Goal: Task Accomplishment & Management: Manage account settings

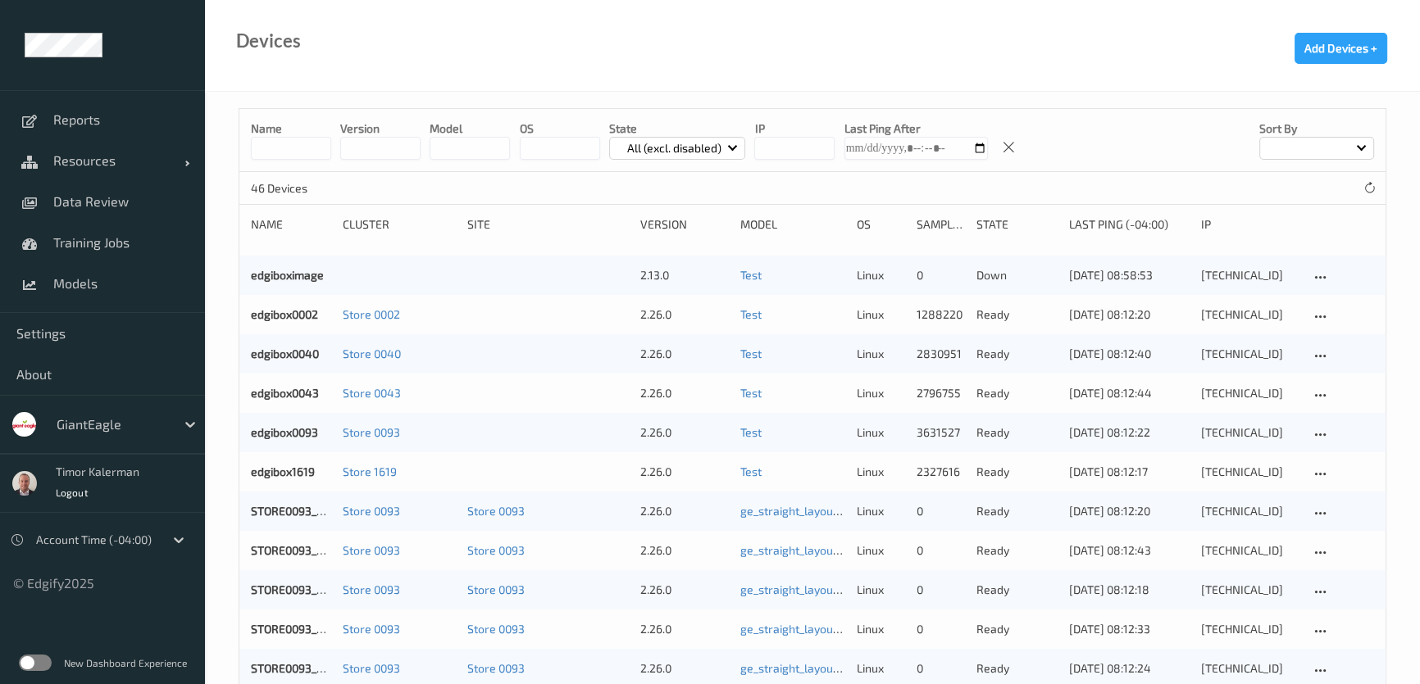
click at [157, 426] on div at bounding box center [112, 425] width 111 height 20
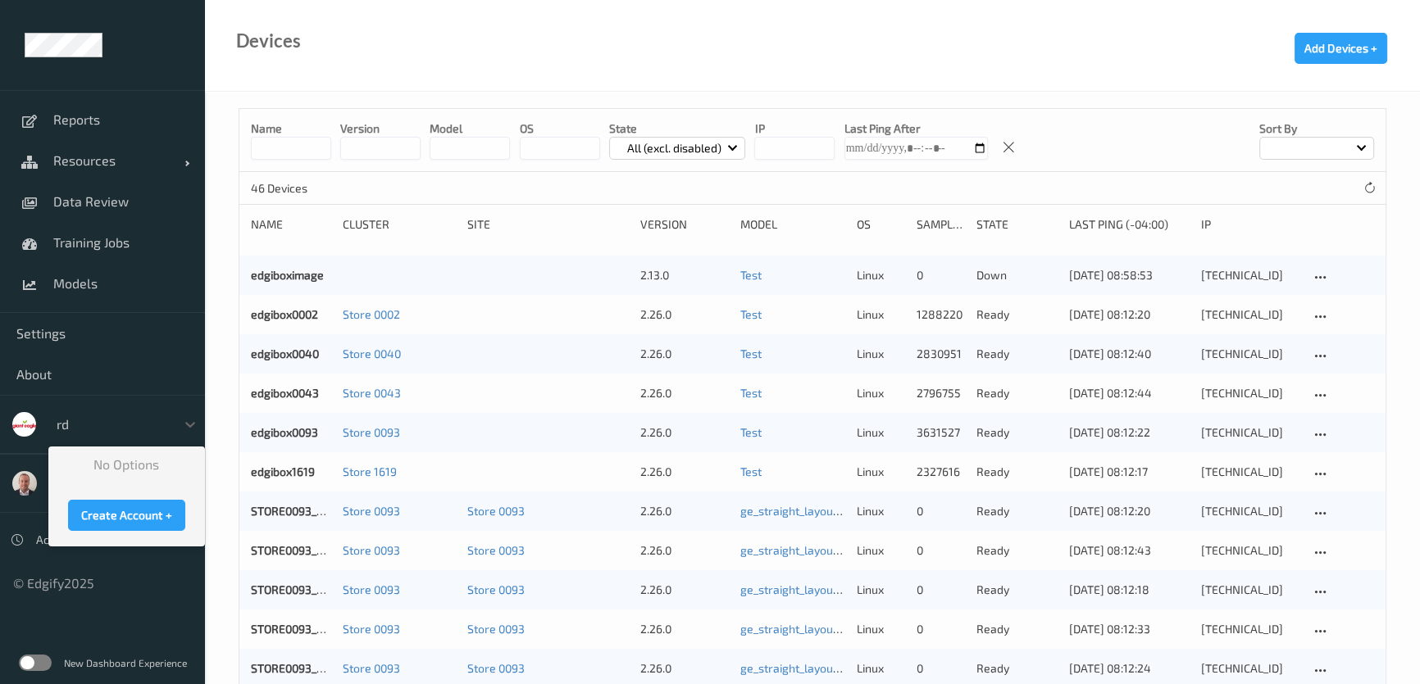
type input "r"
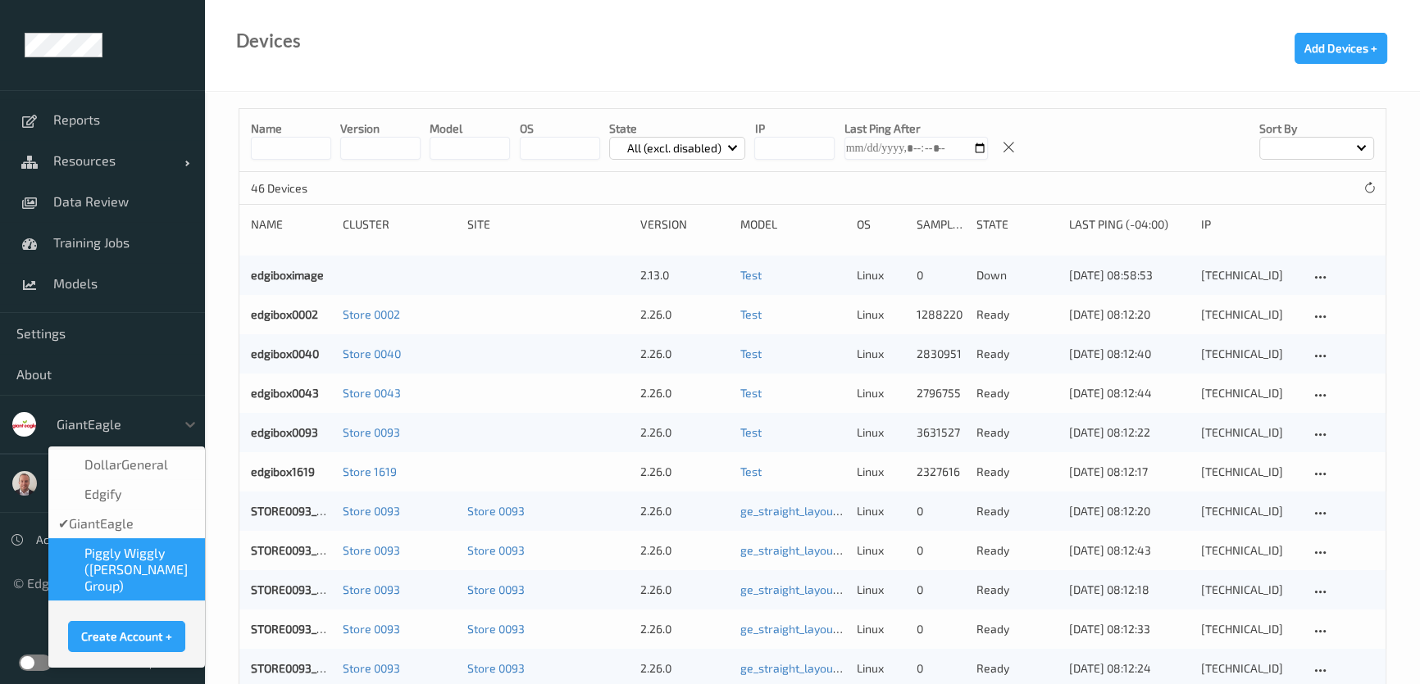
click at [120, 556] on span "Piggly Wiggly ([PERSON_NAME] Group)" at bounding box center [139, 569] width 111 height 49
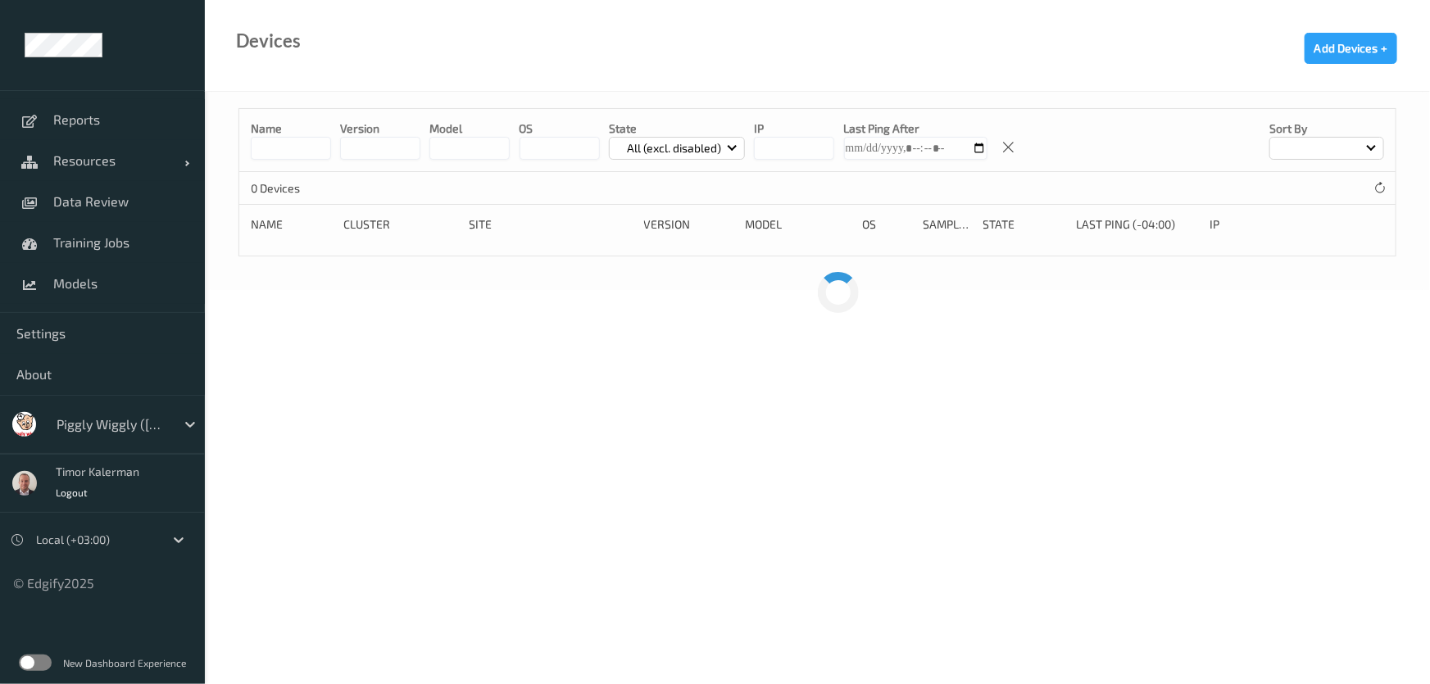
click at [38, 656] on label at bounding box center [35, 663] width 33 height 16
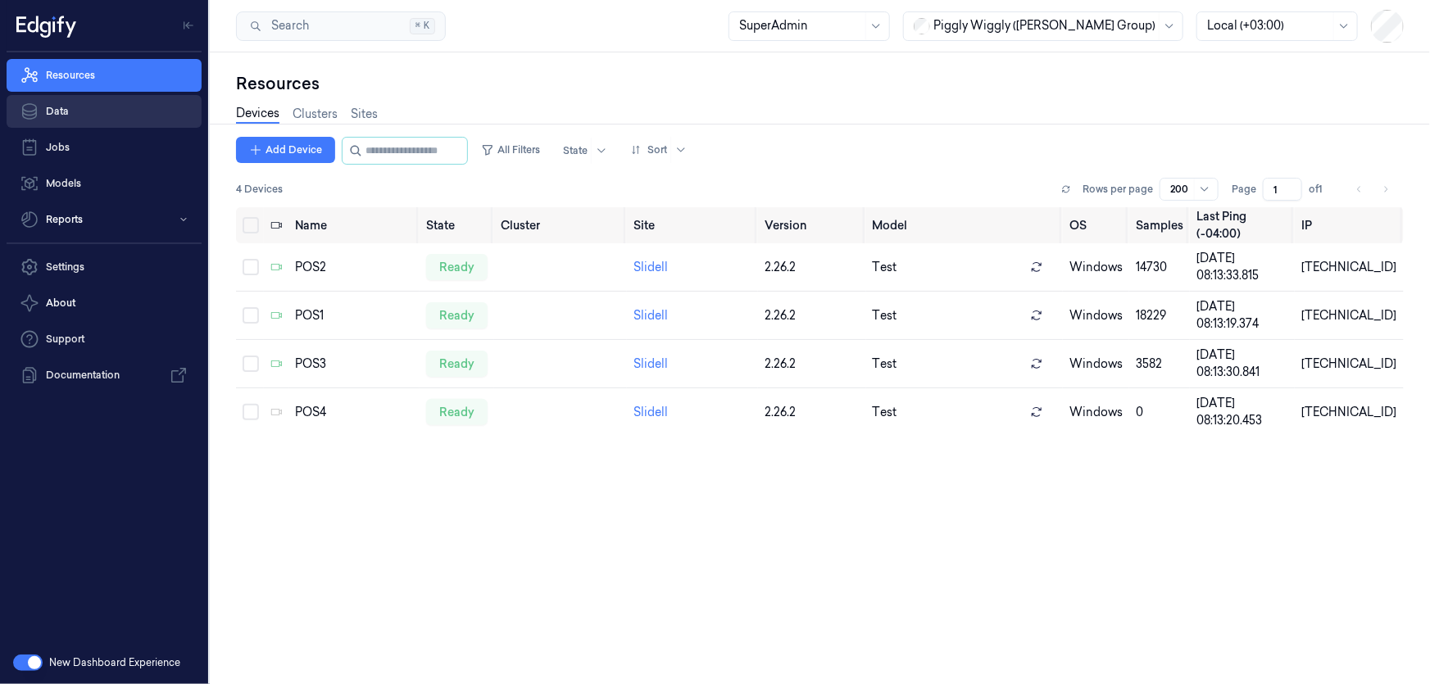
click at [69, 107] on link "Data" at bounding box center [104, 111] width 195 height 33
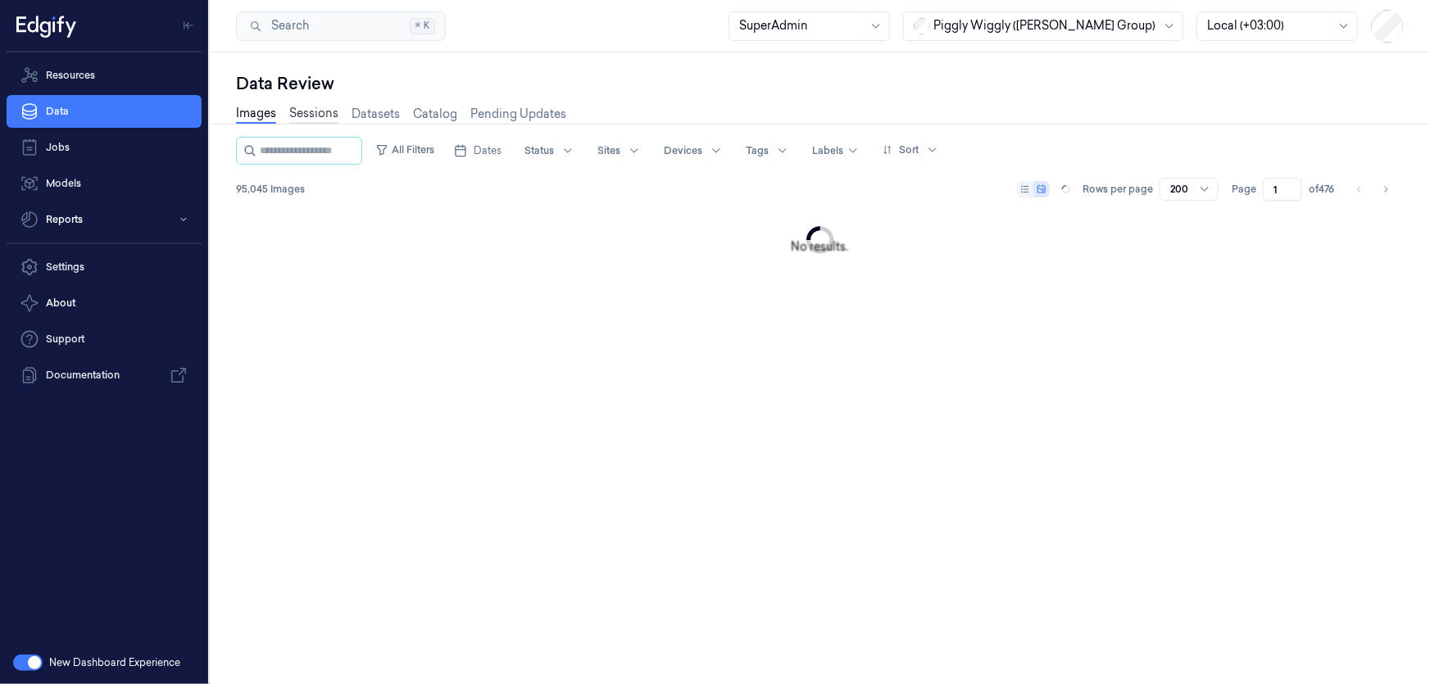
click at [307, 108] on link "Sessions" at bounding box center [313, 114] width 49 height 19
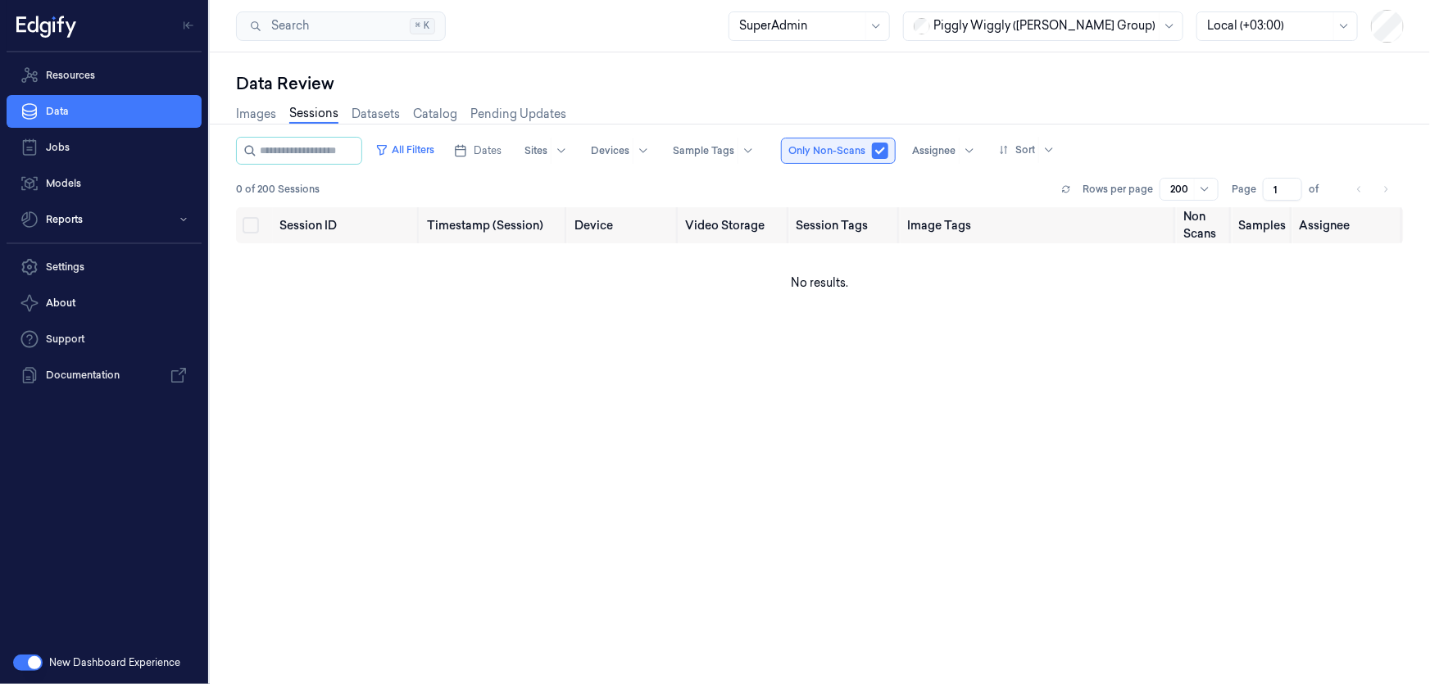
click at [889, 147] on button "button" at bounding box center [880, 151] width 16 height 16
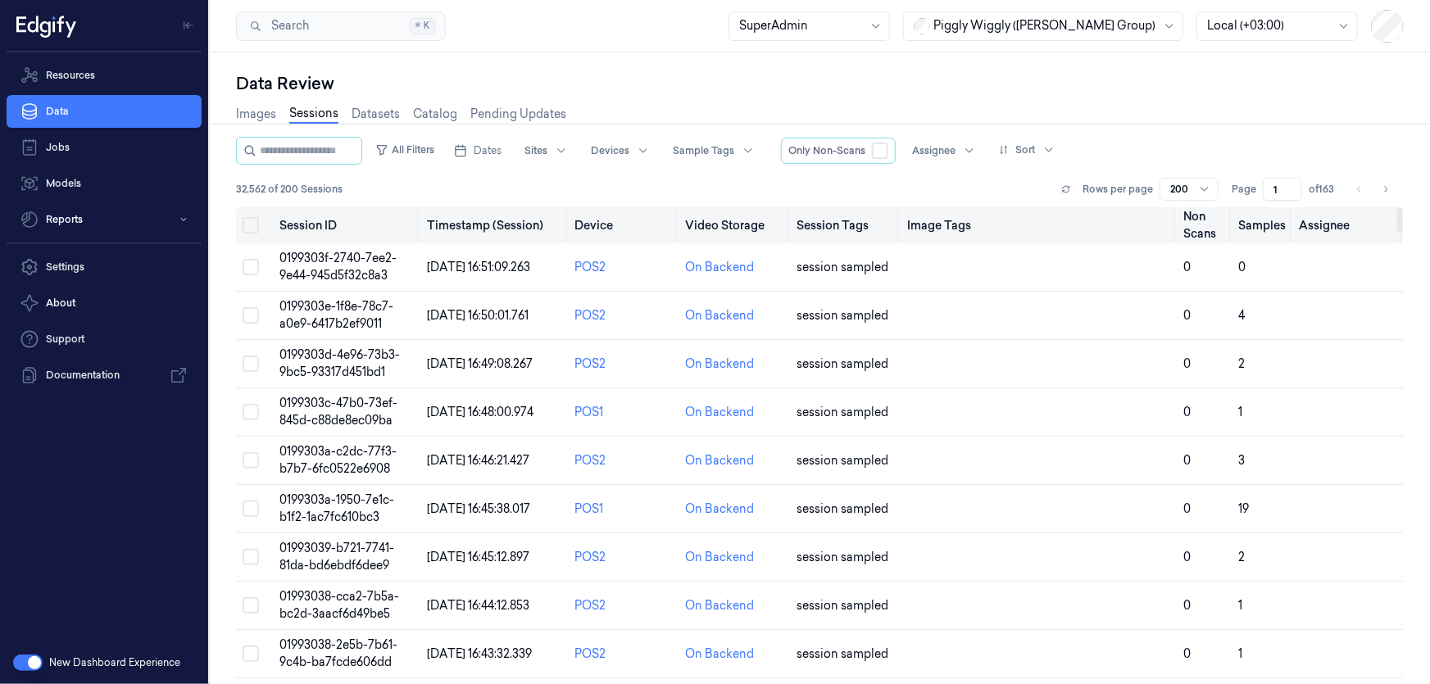
click at [490, 220] on th "Timestamp (Session)" at bounding box center [494, 225] width 148 height 36
click at [1054, 144] on div at bounding box center [1049, 150] width 20 height 26
click at [1070, 190] on div "Created at" at bounding box center [1043, 183] width 57 height 17
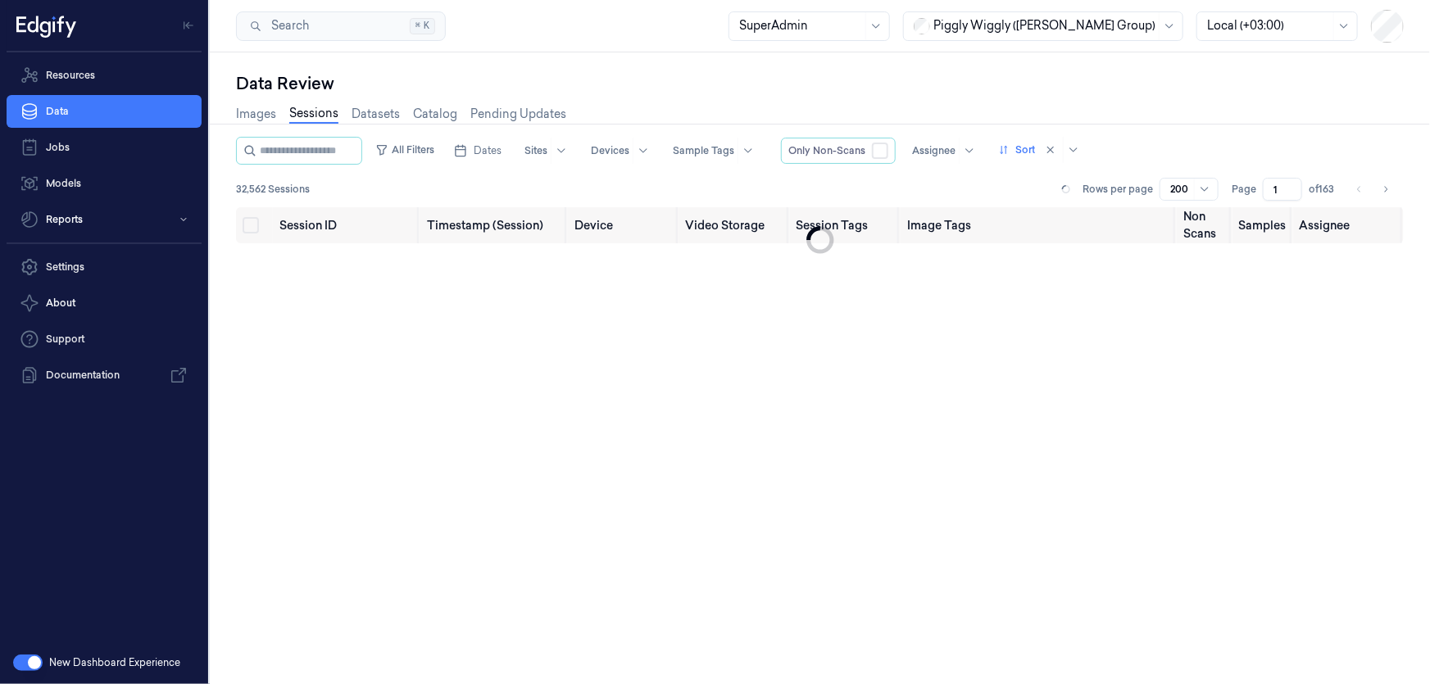
click at [19, 658] on button "button" at bounding box center [28, 663] width 30 height 16
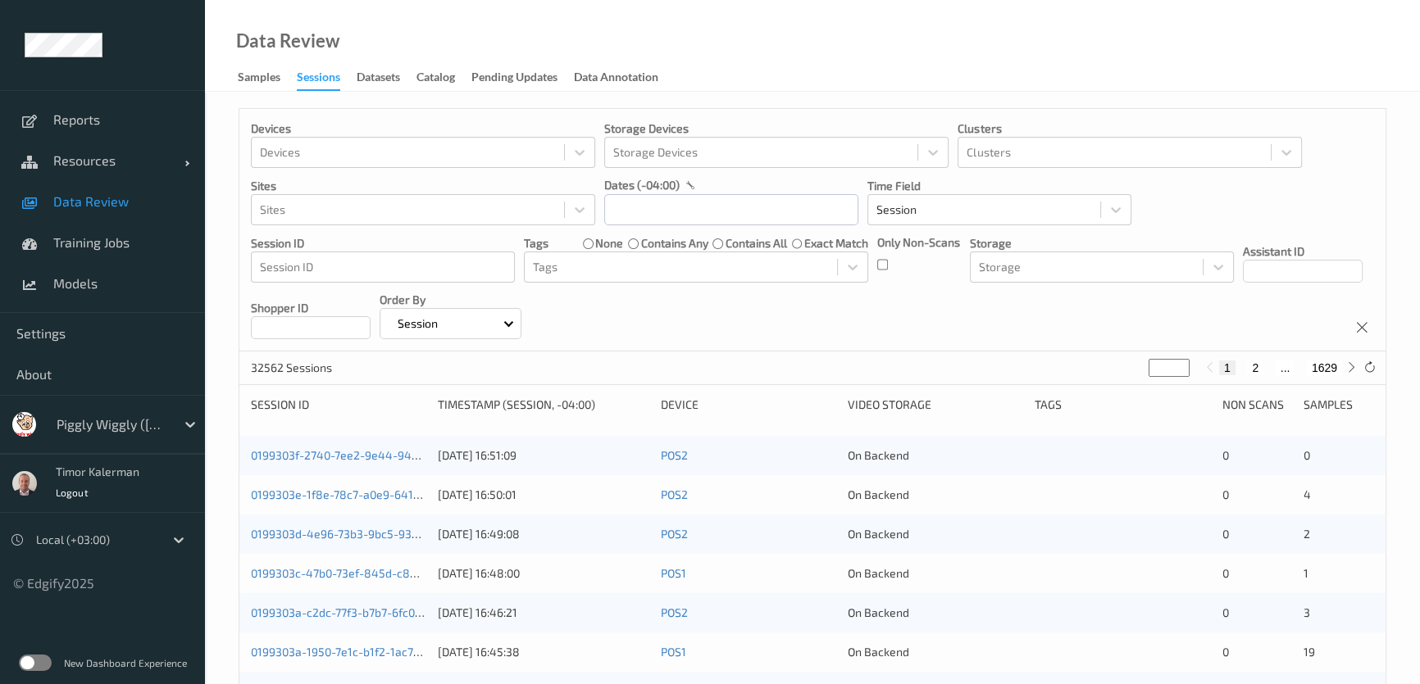
click at [1255, 371] on button "2" at bounding box center [1255, 368] width 16 height 15
type input "*"
click at [1266, 370] on button "3" at bounding box center [1269, 368] width 16 height 15
type input "*"
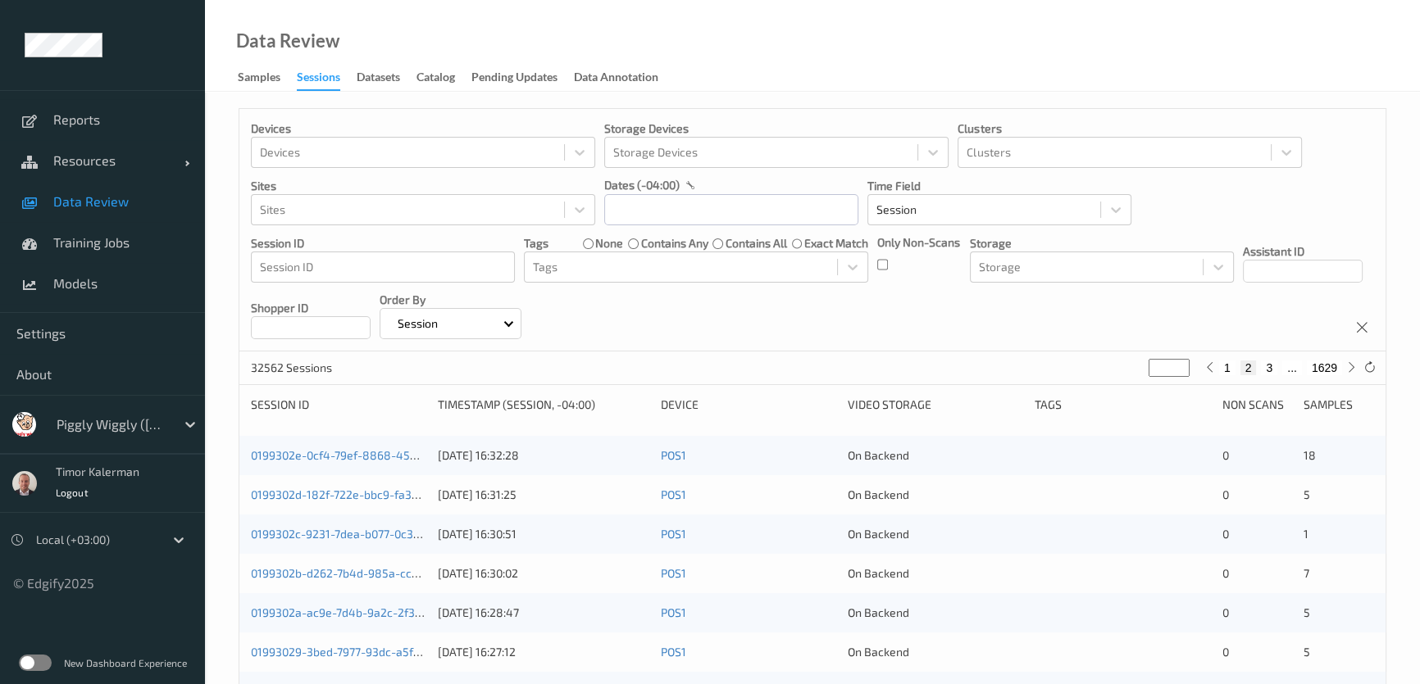
type input "*"
click at [1230, 369] on button "1" at bounding box center [1227, 368] width 16 height 15
type input "*"
click at [35, 328] on span "Settings" at bounding box center [102, 333] width 172 height 16
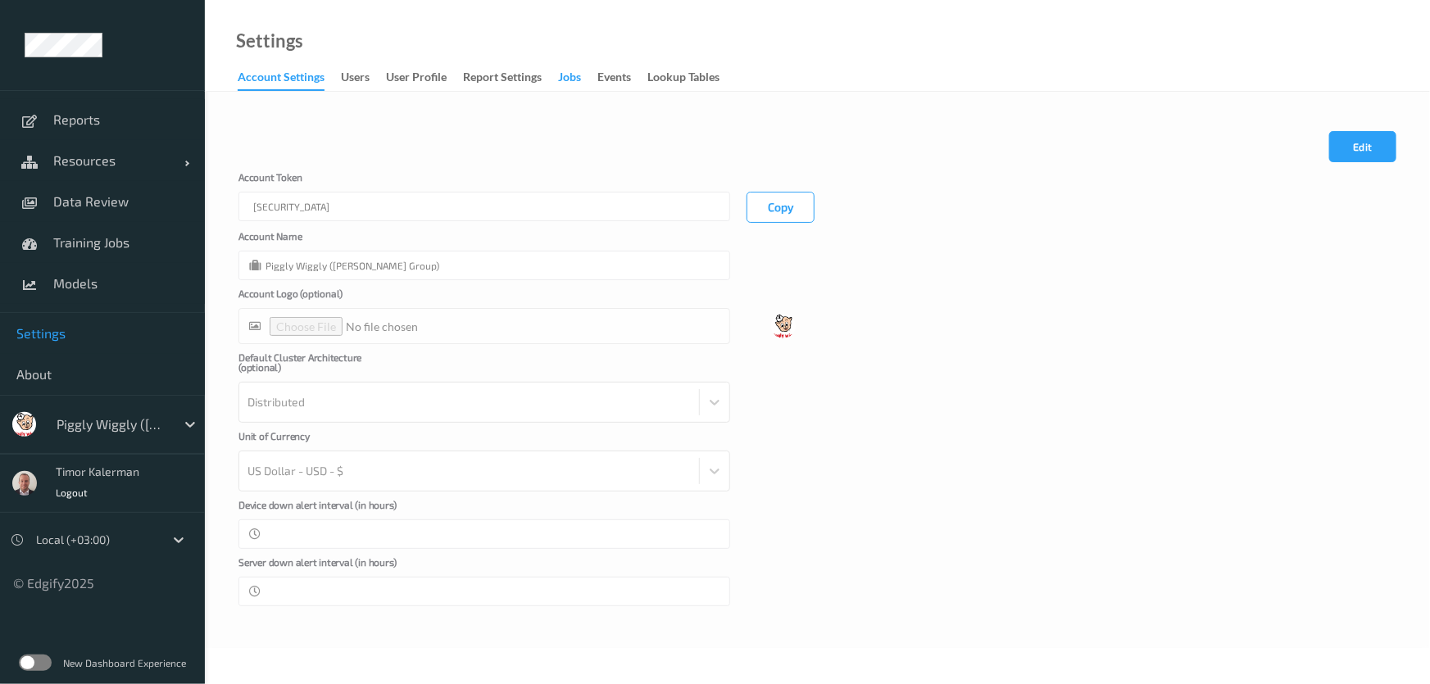
click at [568, 82] on div "Jobs" at bounding box center [569, 79] width 23 height 20
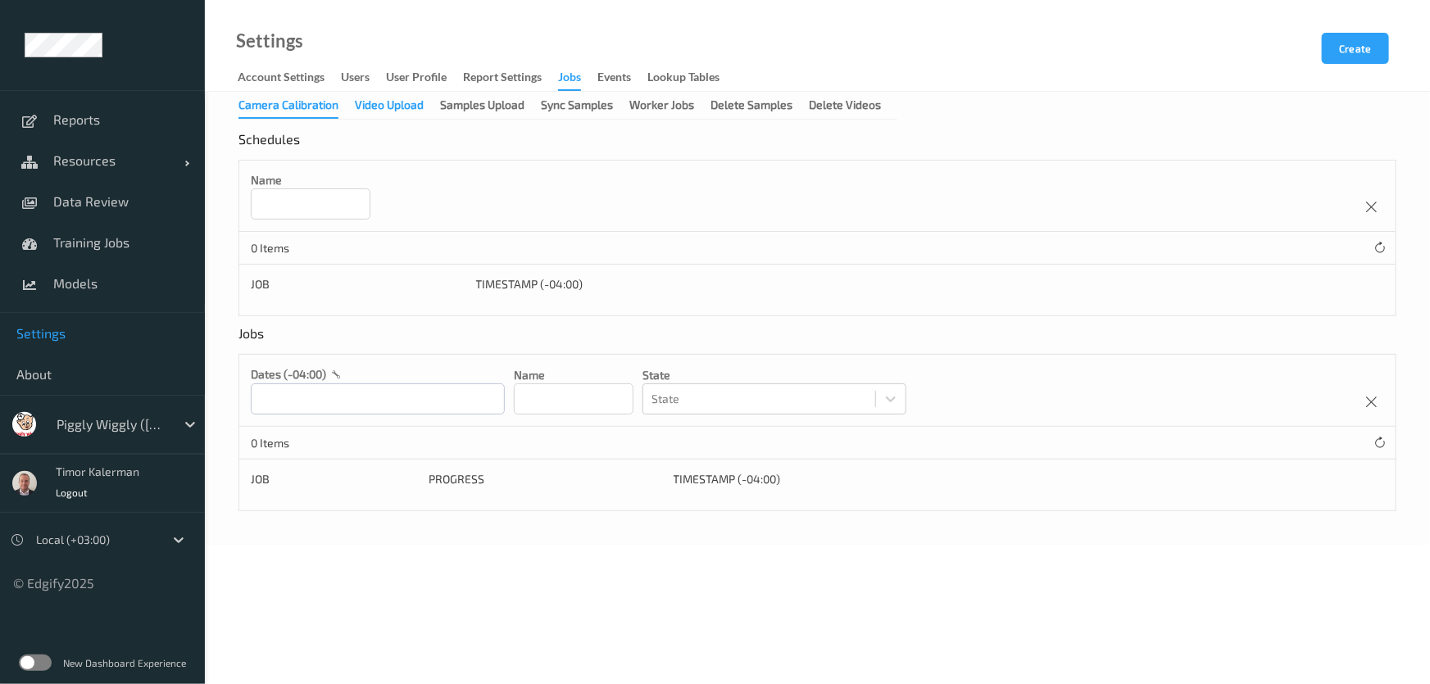
click at [421, 107] on div "Video Upload" at bounding box center [389, 107] width 69 height 20
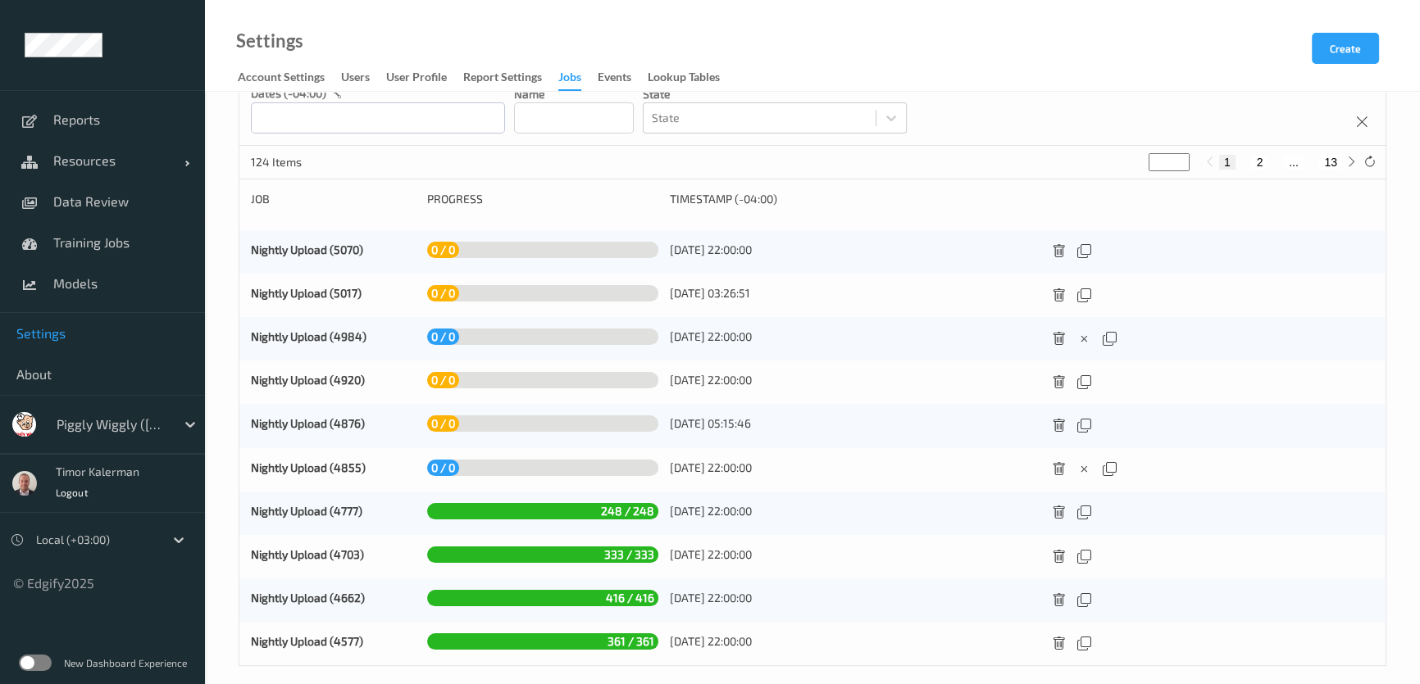
scroll to position [339, 0]
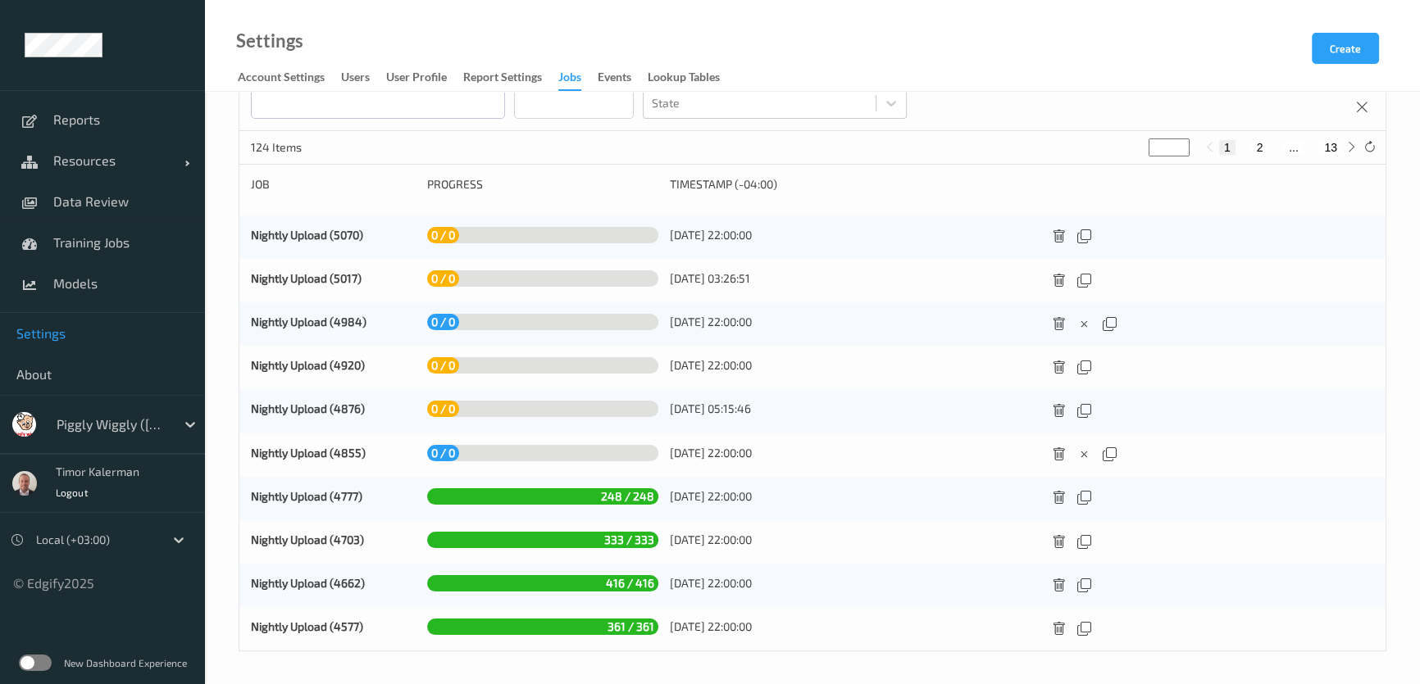
click at [1044, 99] on div "dates (-04:00) Name State State" at bounding box center [812, 95] width 1146 height 72
click at [283, 242] on div "Nightly Upload (5070)" at bounding box center [333, 237] width 165 height 20
click at [284, 239] on link "Nightly Upload (5070)" at bounding box center [307, 235] width 112 height 14
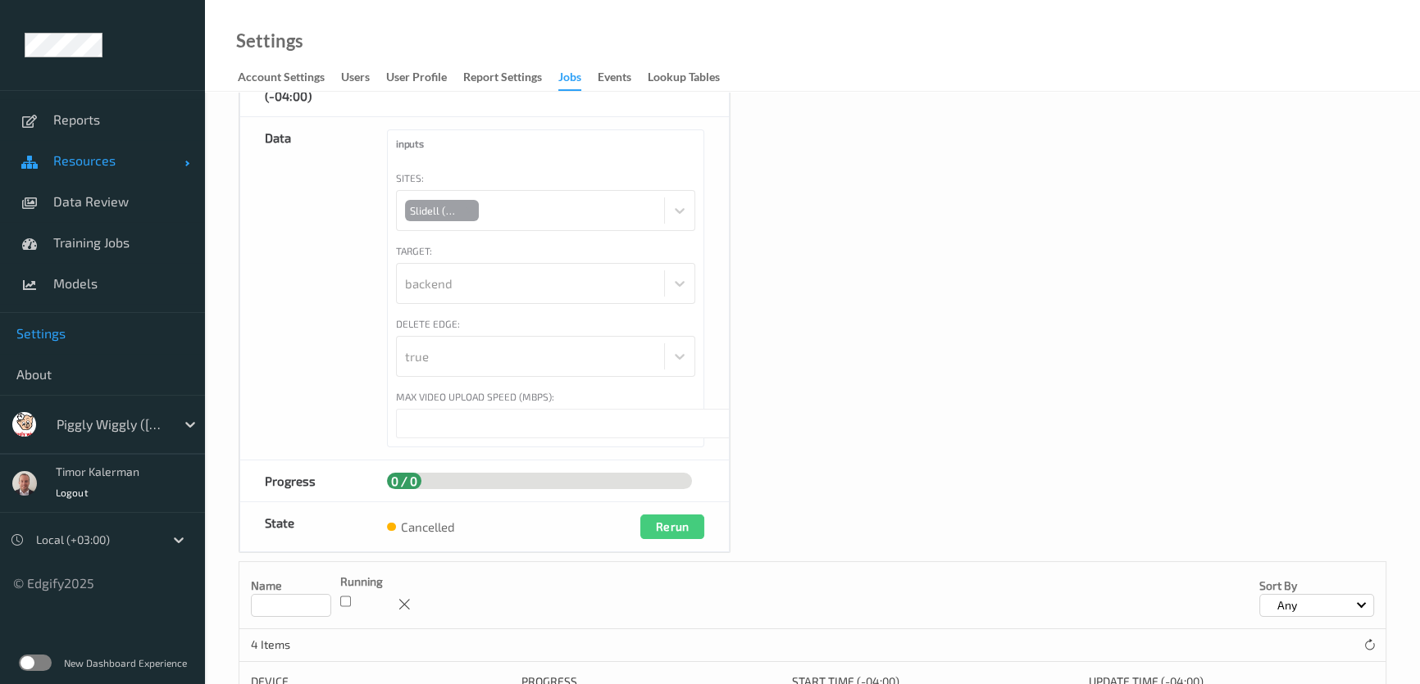
scroll to position [37, 0]
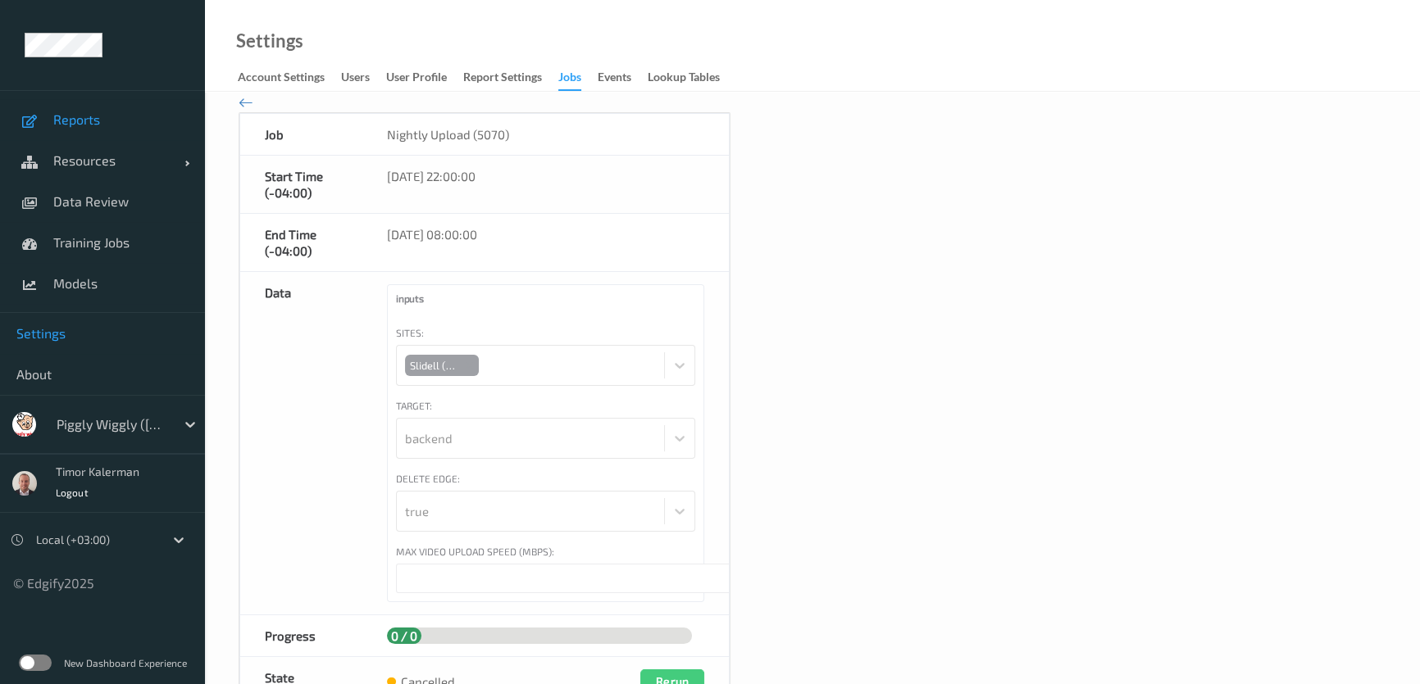
click at [92, 138] on link "Reports" at bounding box center [102, 119] width 205 height 41
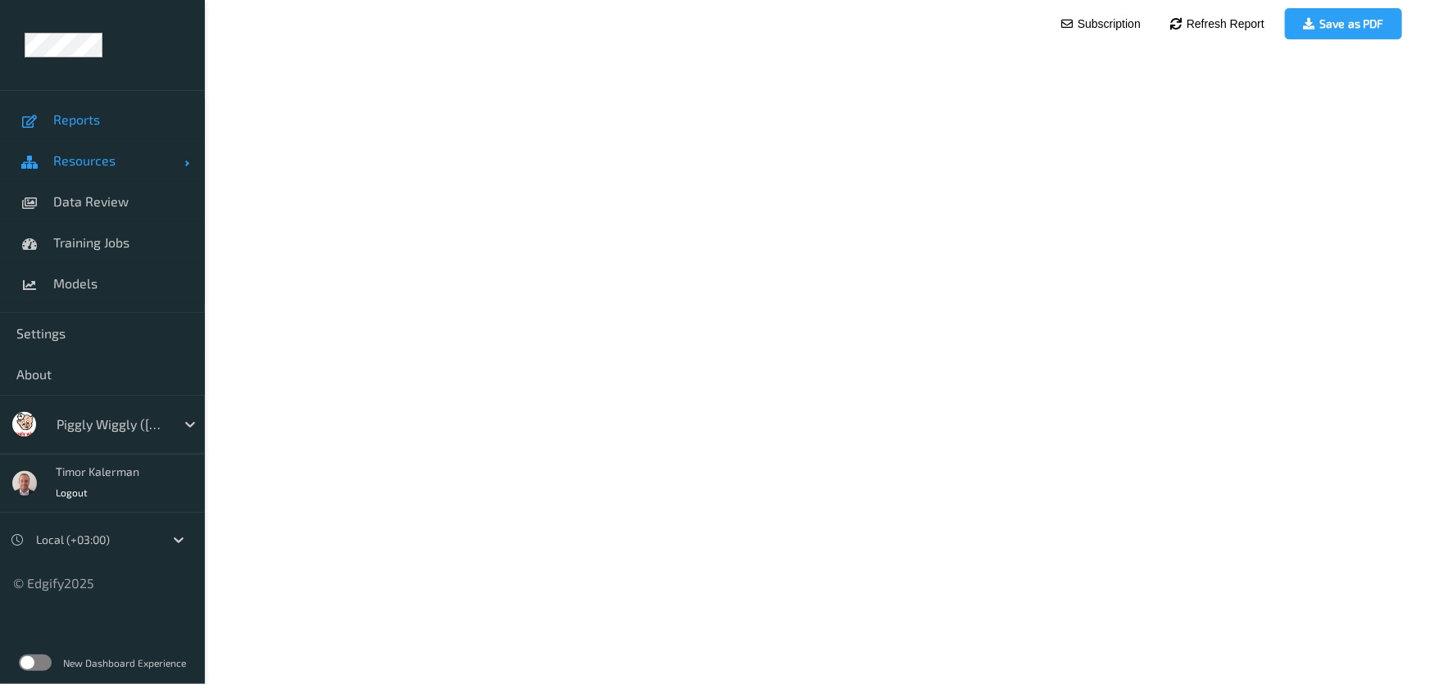
click at [93, 162] on span "Resources" at bounding box center [118, 160] width 131 height 16
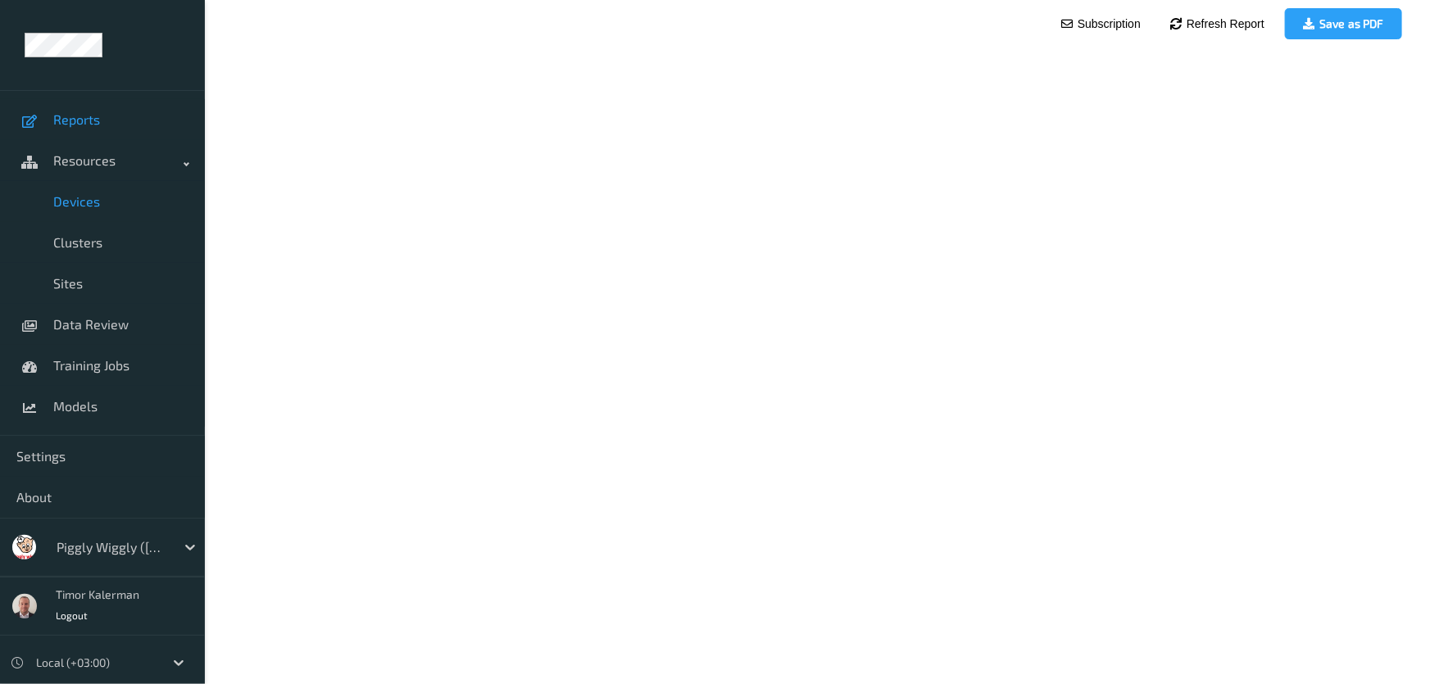
click at [111, 195] on span "Devices" at bounding box center [120, 201] width 135 height 16
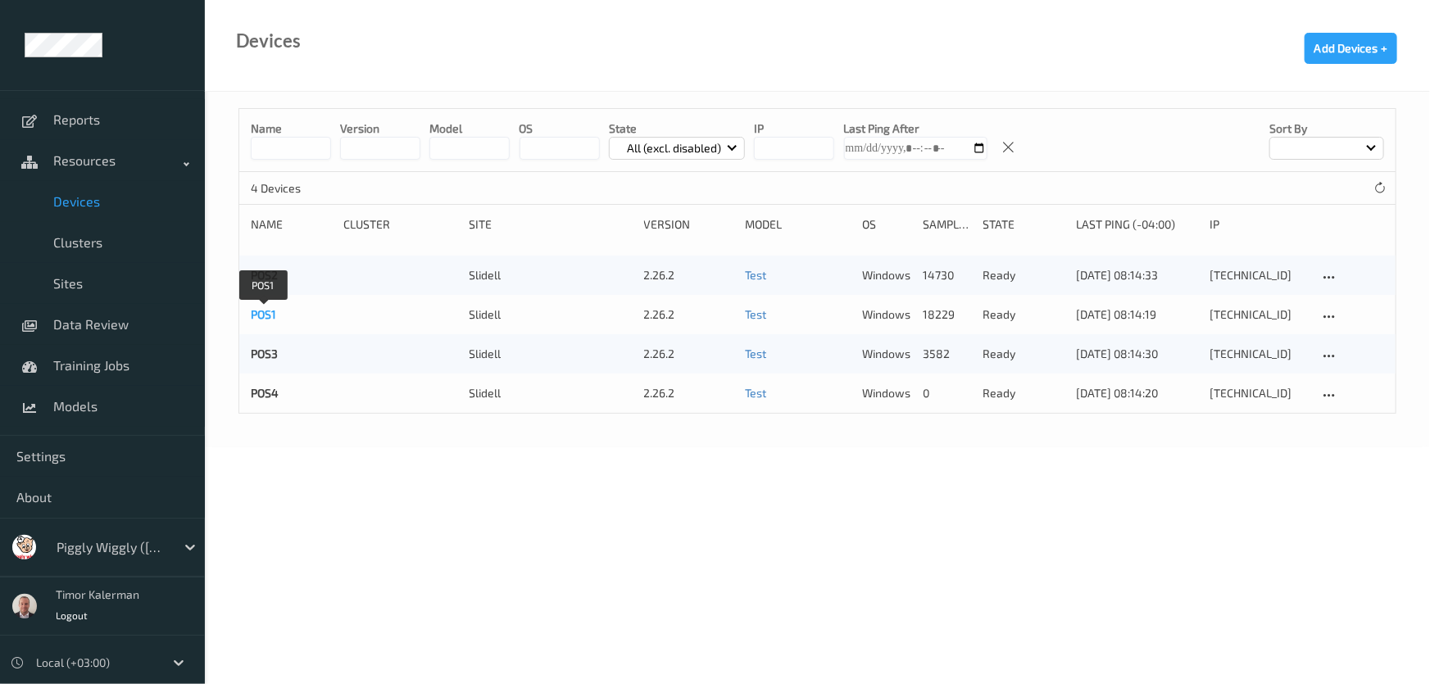
click at [269, 310] on link "POS1" at bounding box center [263, 314] width 25 height 14
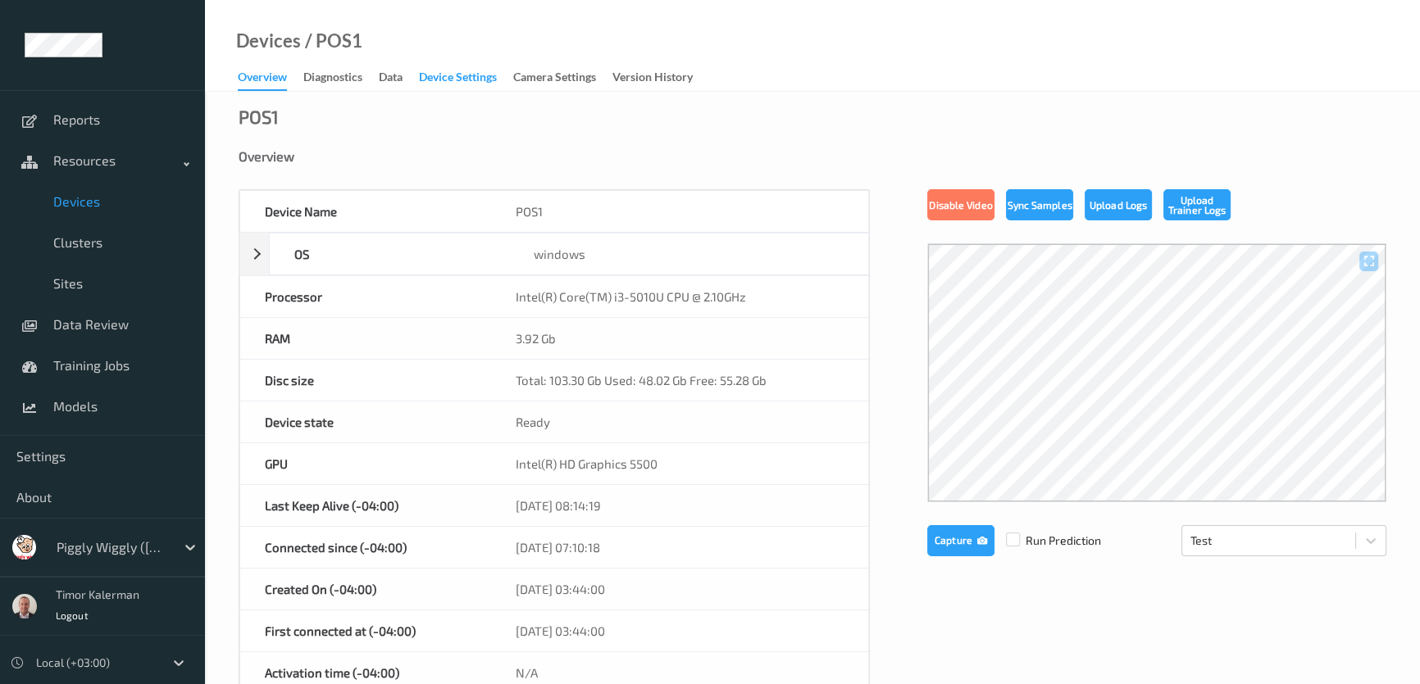
click at [461, 76] on div "Device Settings" at bounding box center [458, 79] width 78 height 20
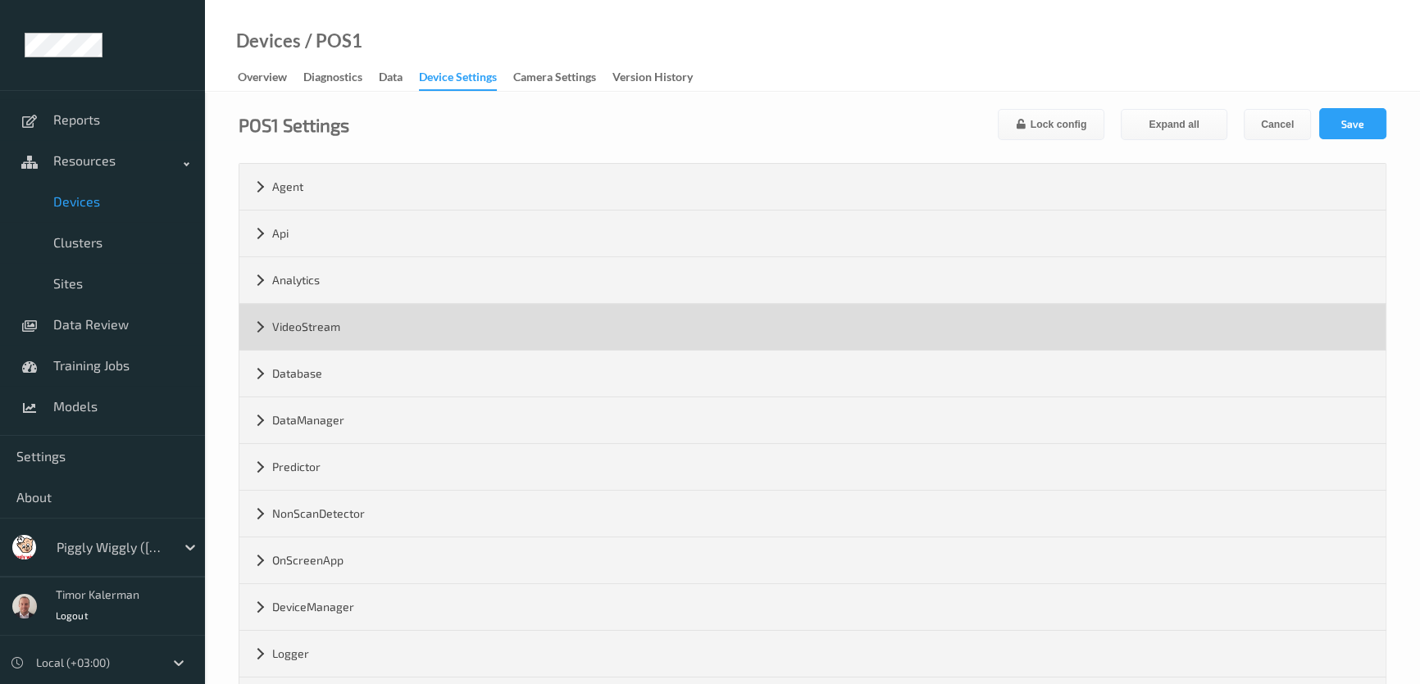
click at [320, 324] on div "VideoStream" at bounding box center [812, 327] width 1146 height 46
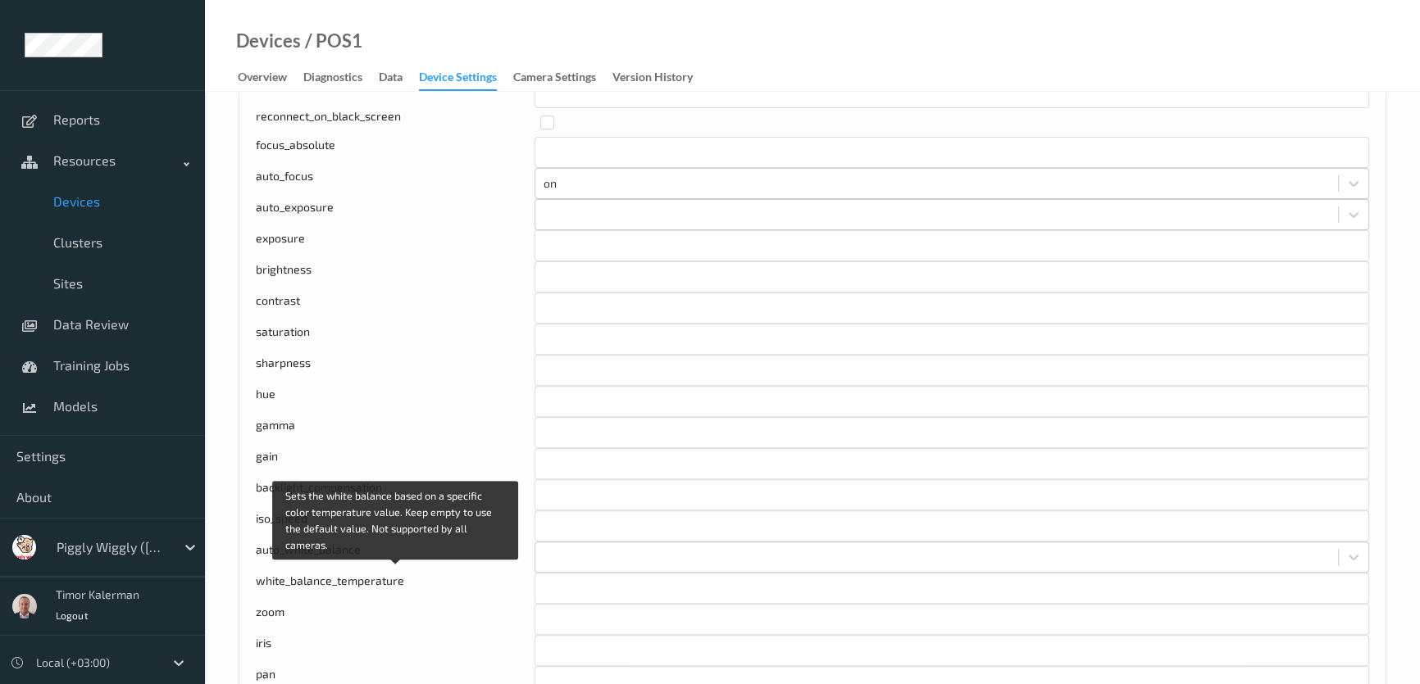
scroll to position [297, 0]
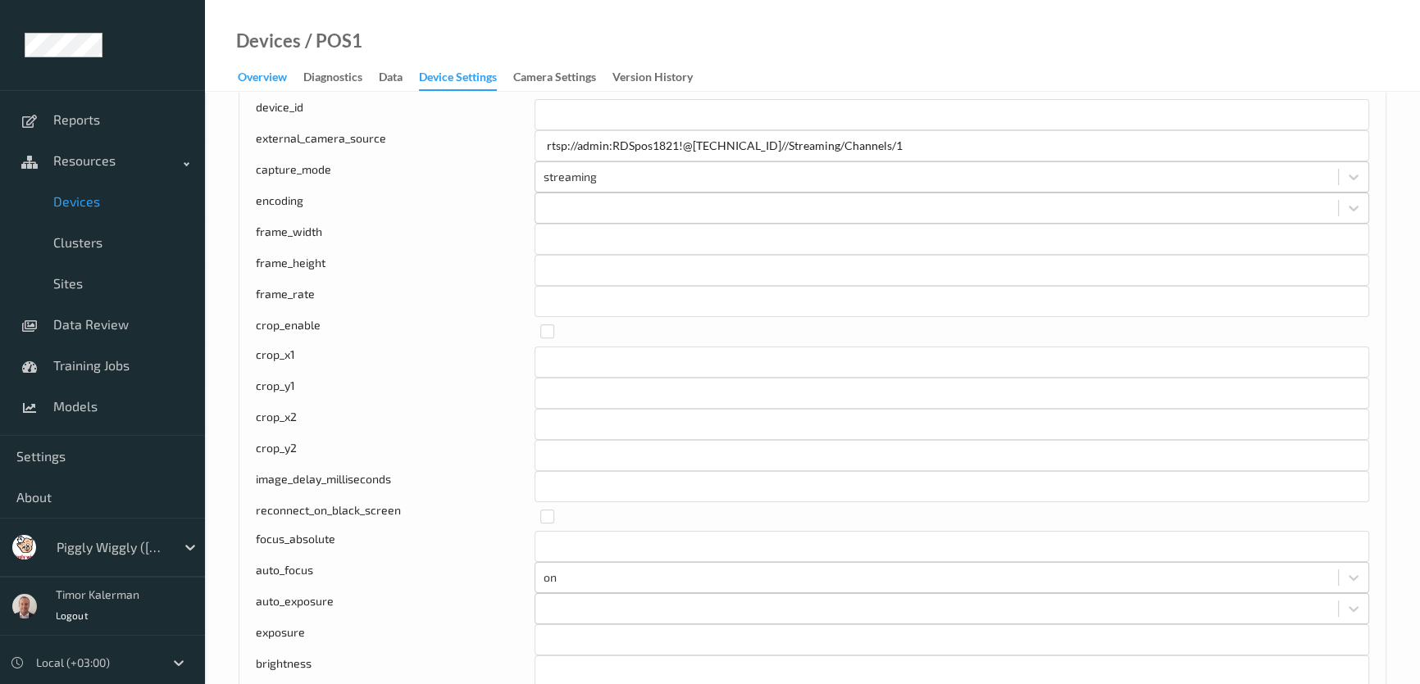
click at [265, 77] on div "Overview" at bounding box center [262, 79] width 49 height 20
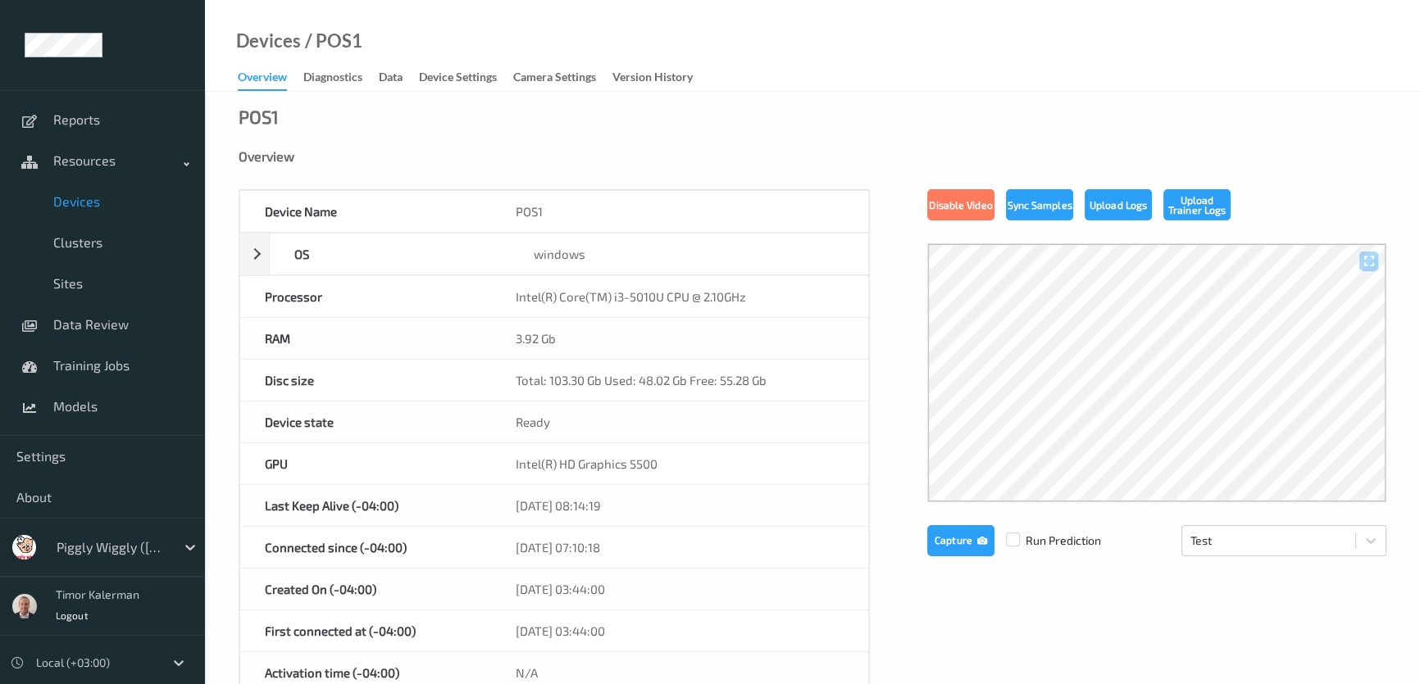
click at [102, 210] on link "Devices" at bounding box center [102, 201] width 205 height 41
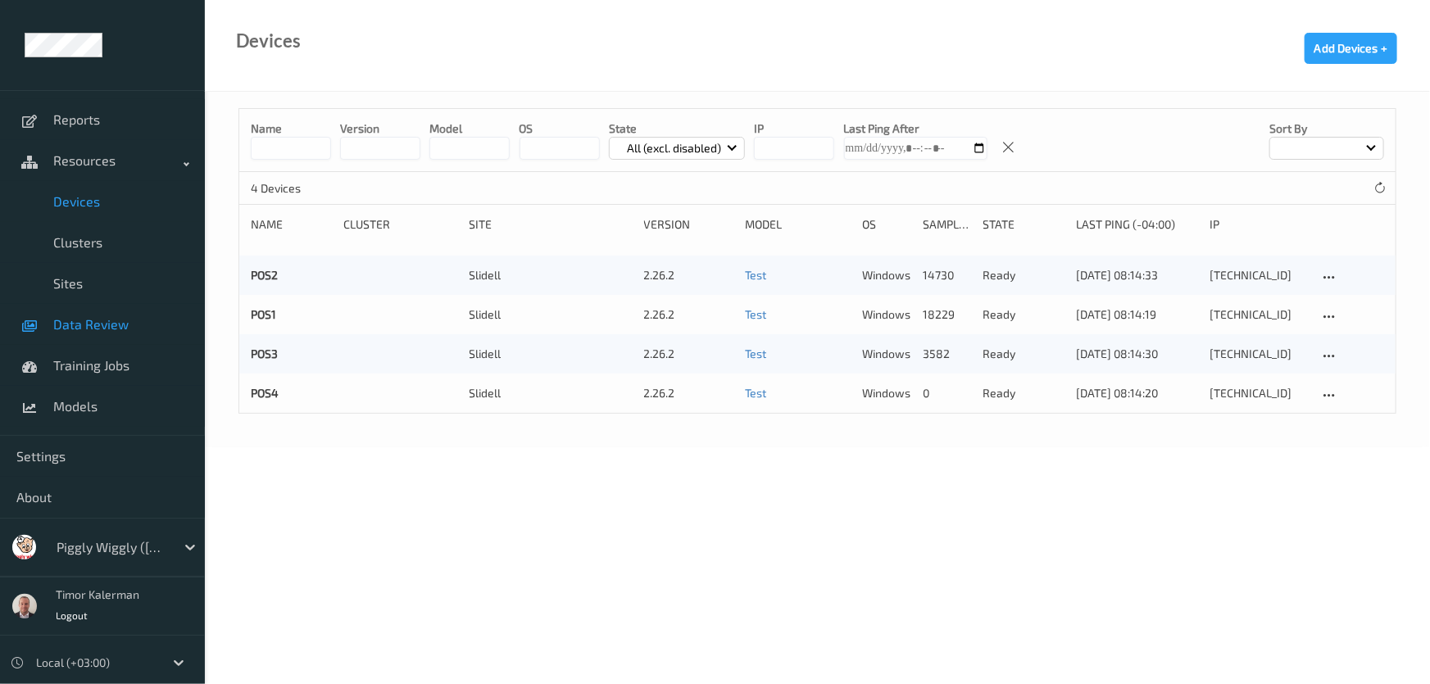
click at [85, 324] on span "Data Review" at bounding box center [120, 324] width 135 height 16
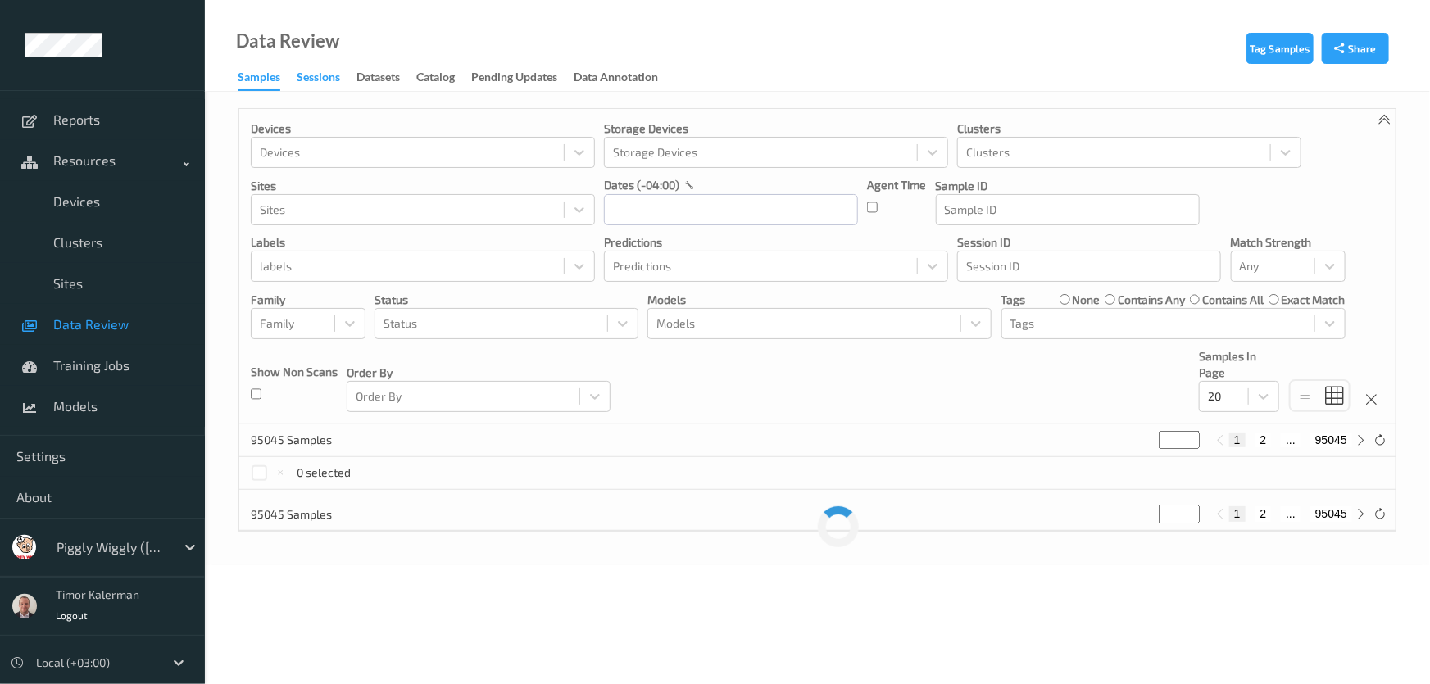
click at [319, 83] on div "Sessions" at bounding box center [318, 79] width 43 height 20
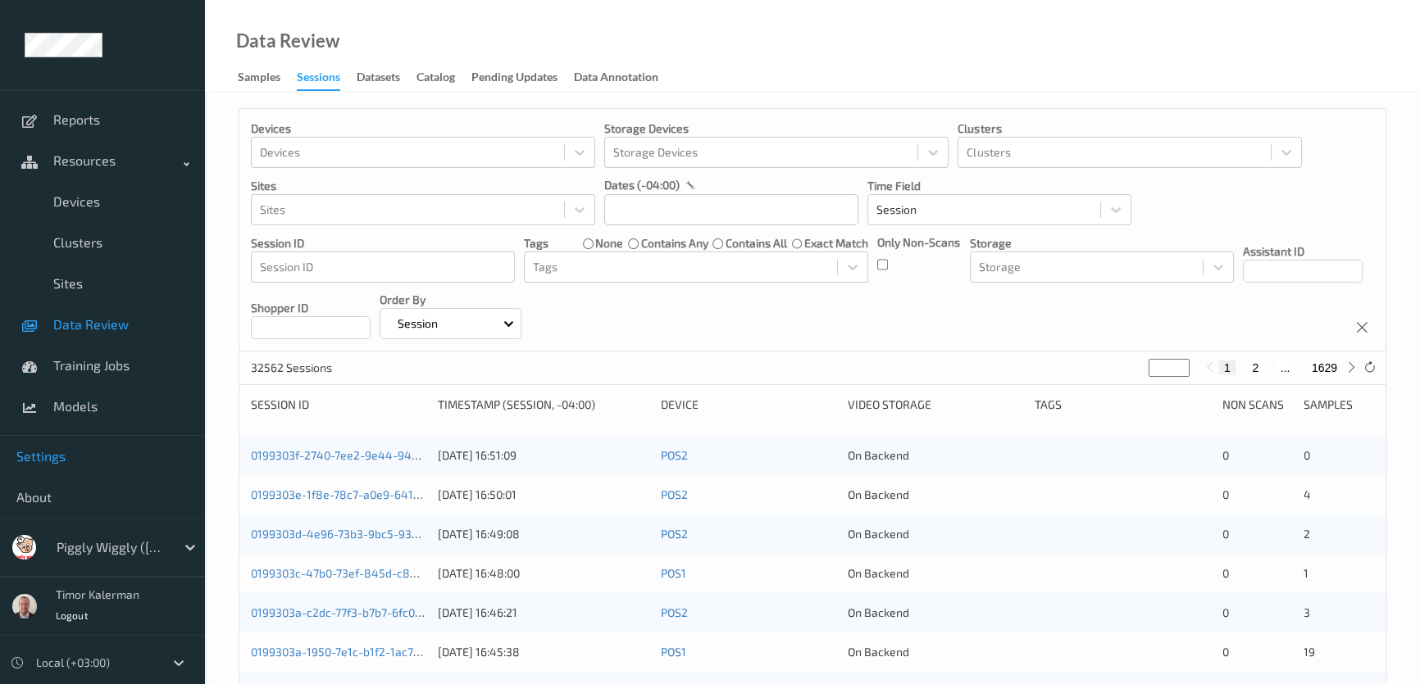
click at [67, 443] on link "Settings" at bounding box center [102, 456] width 205 height 41
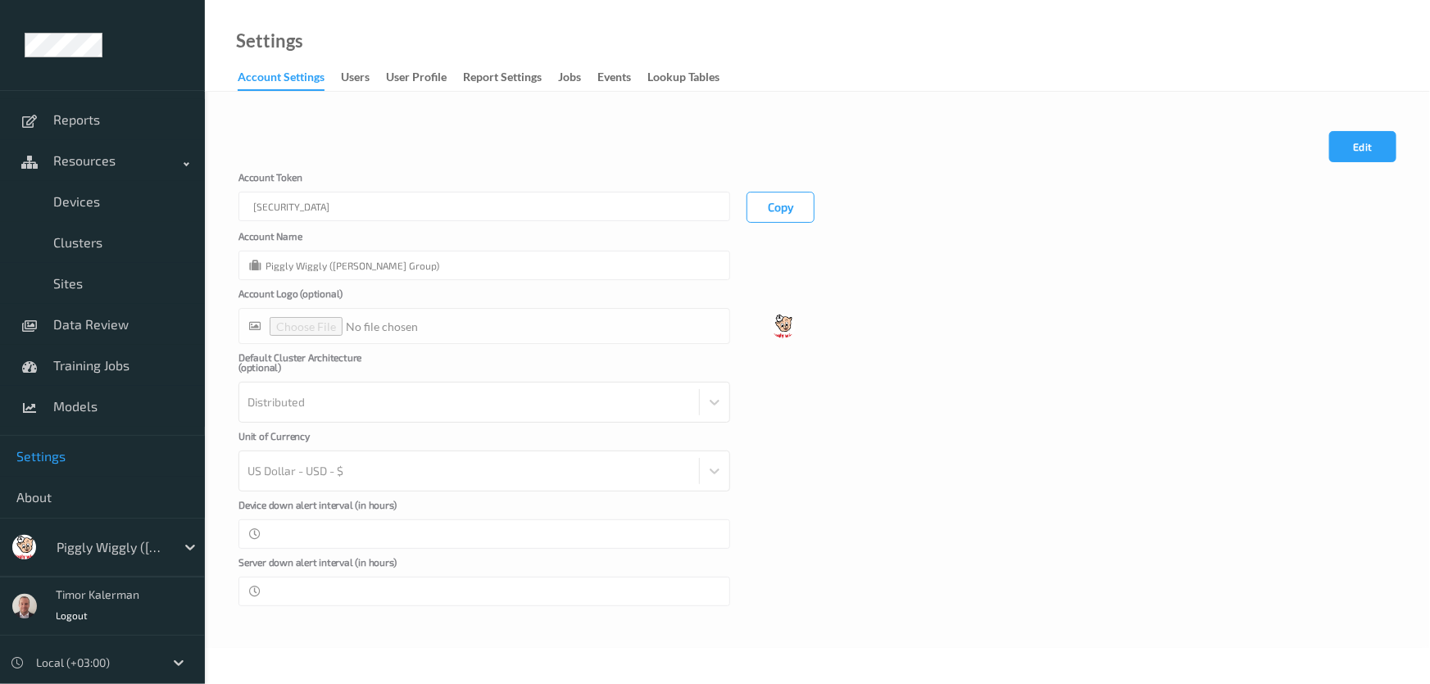
drag, startPoint x: 482, startPoint y: 70, endPoint x: 545, endPoint y: 96, distance: 68.0
click at [483, 70] on div "Report Settings" at bounding box center [502, 79] width 79 height 20
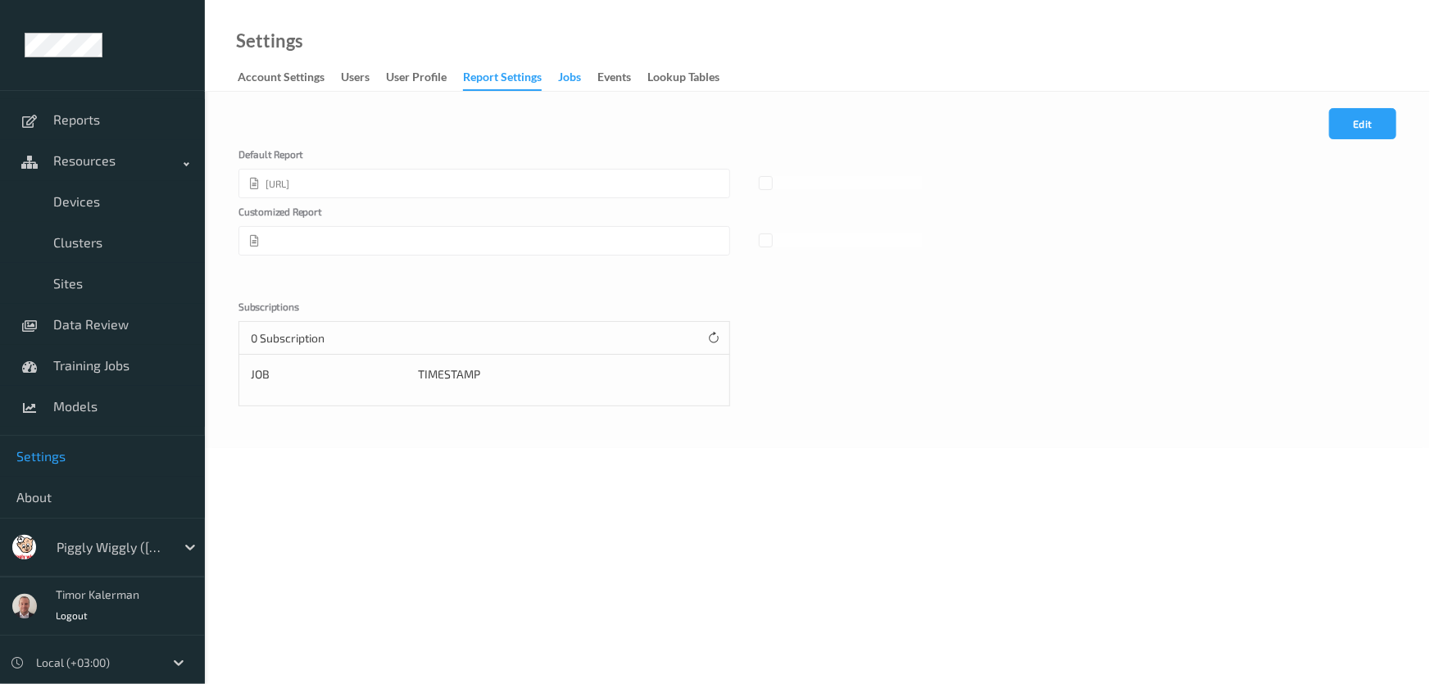
click at [570, 81] on div "Jobs" at bounding box center [569, 79] width 23 height 20
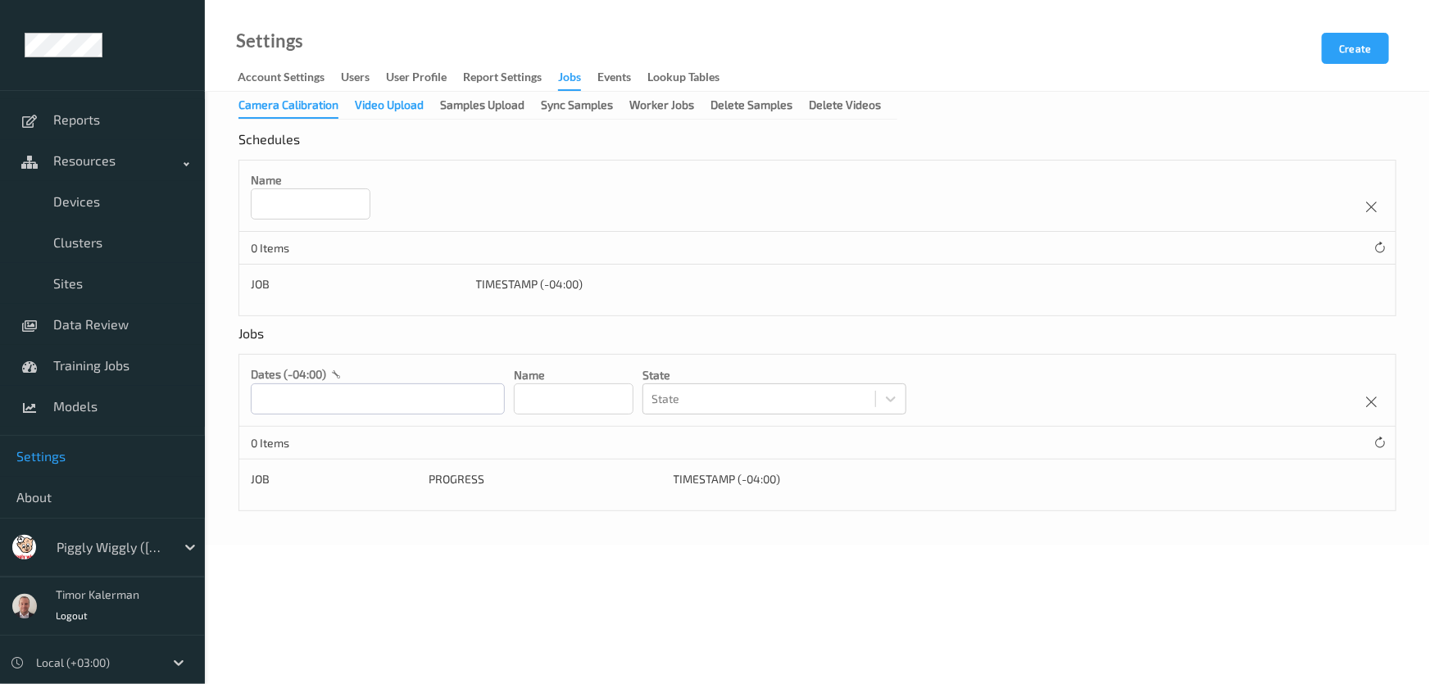
click at [391, 107] on div "Video Upload" at bounding box center [389, 107] width 69 height 20
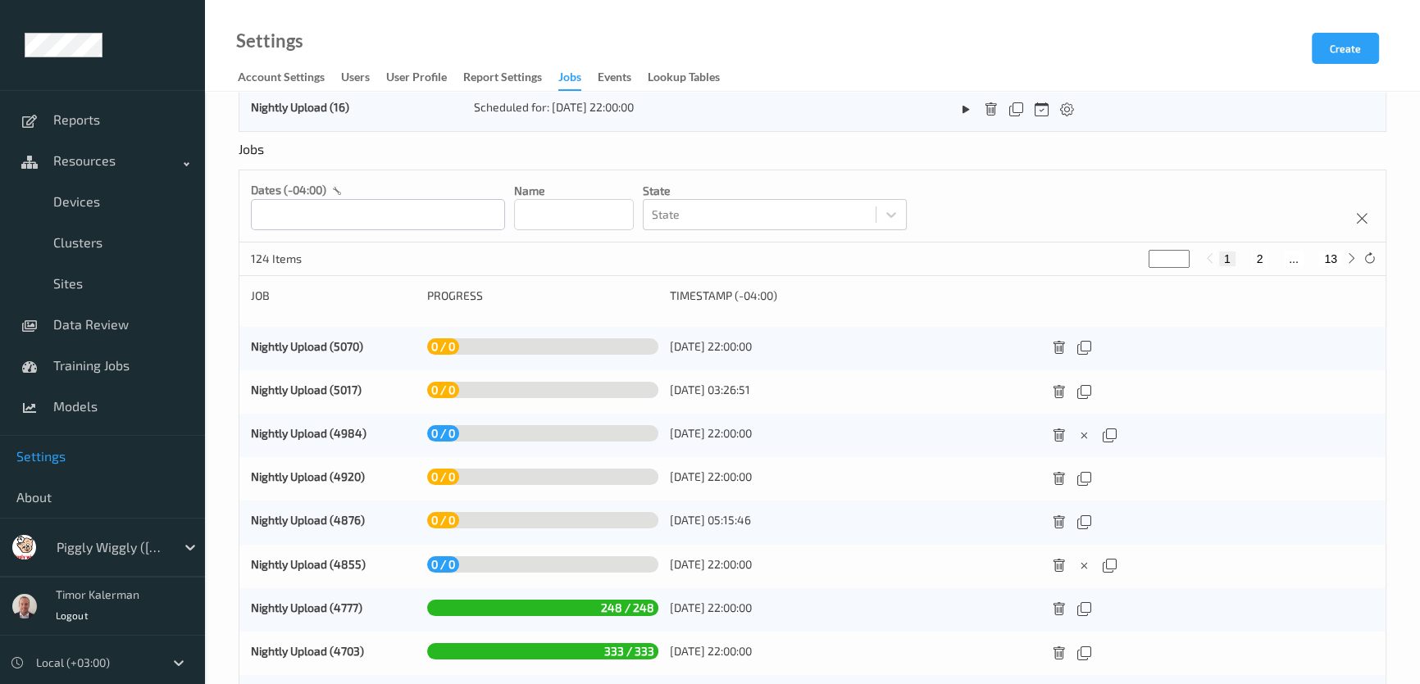
scroll to position [298, 0]
